Goal: Find specific page/section: Find specific page/section

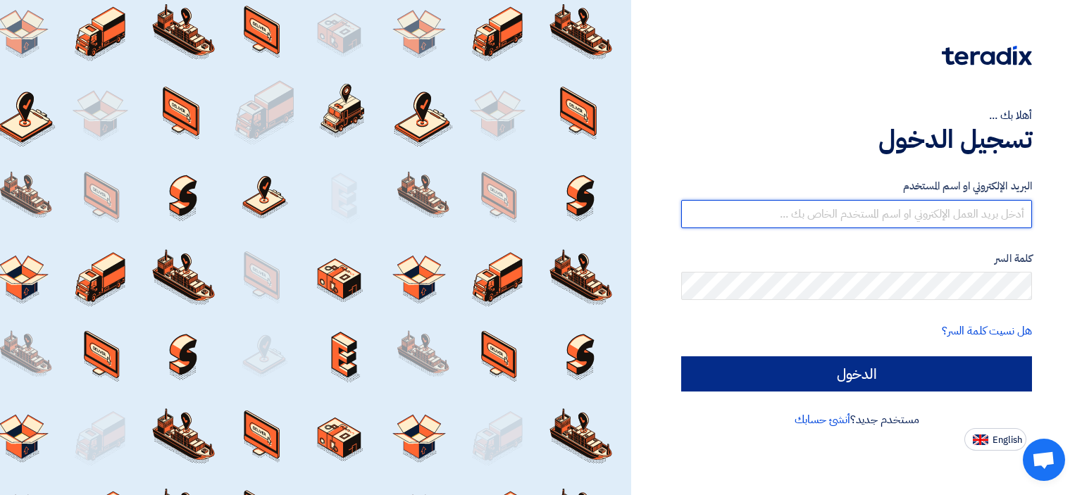
type input "[DOMAIN_NAME][EMAIL_ADDRESS][DOMAIN_NAME]"
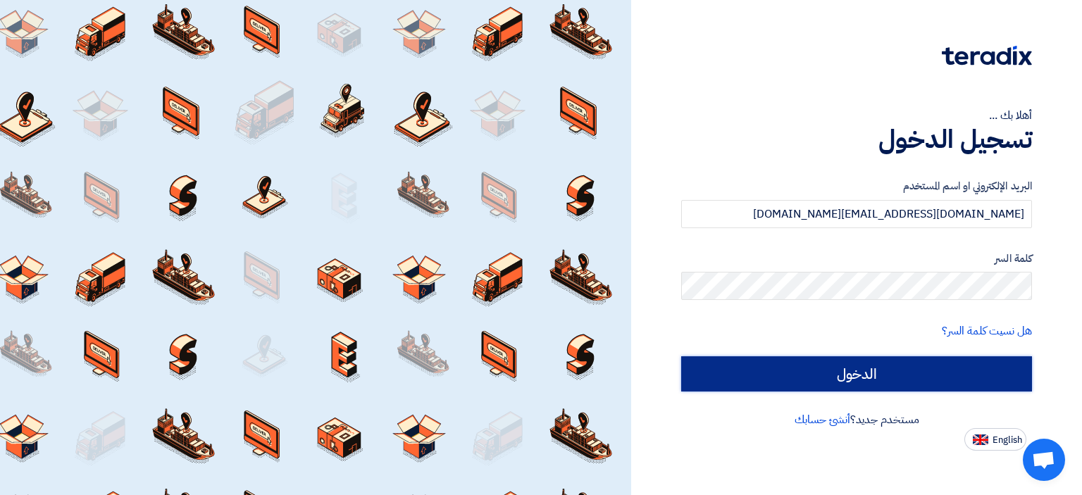
click at [801, 380] on input "الدخول" at bounding box center [856, 374] width 351 height 35
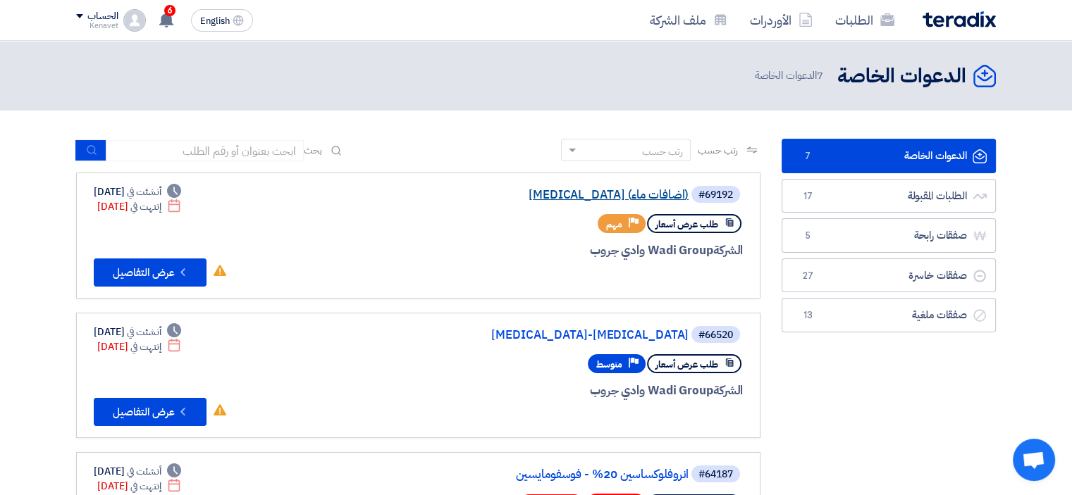
click at [564, 194] on link "[MEDICAL_DATA] (اضافات ماء)" at bounding box center [548, 195] width 282 height 13
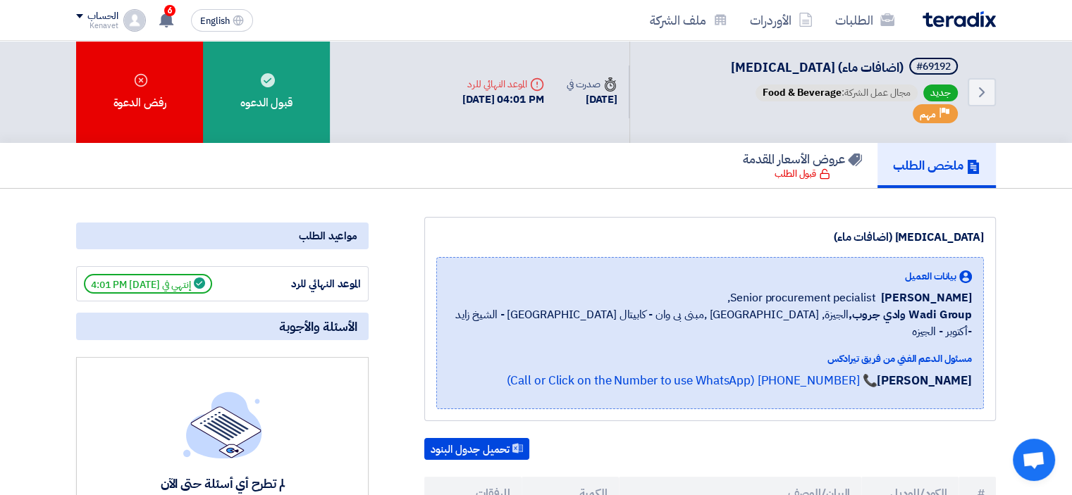
drag, startPoint x: 464, startPoint y: 99, endPoint x: 542, endPoint y: 130, distance: 83.8
click at [542, 130] on div "Back #69192 [MEDICAL_DATA] (اضافات ماء) جديد مجال عمل الشركة: Food & Beverage P…" at bounding box center [723, 92] width 545 height 102
click at [870, 30] on link "الطلبات" at bounding box center [865, 20] width 82 height 33
